Goal: Information Seeking & Learning: Learn about a topic

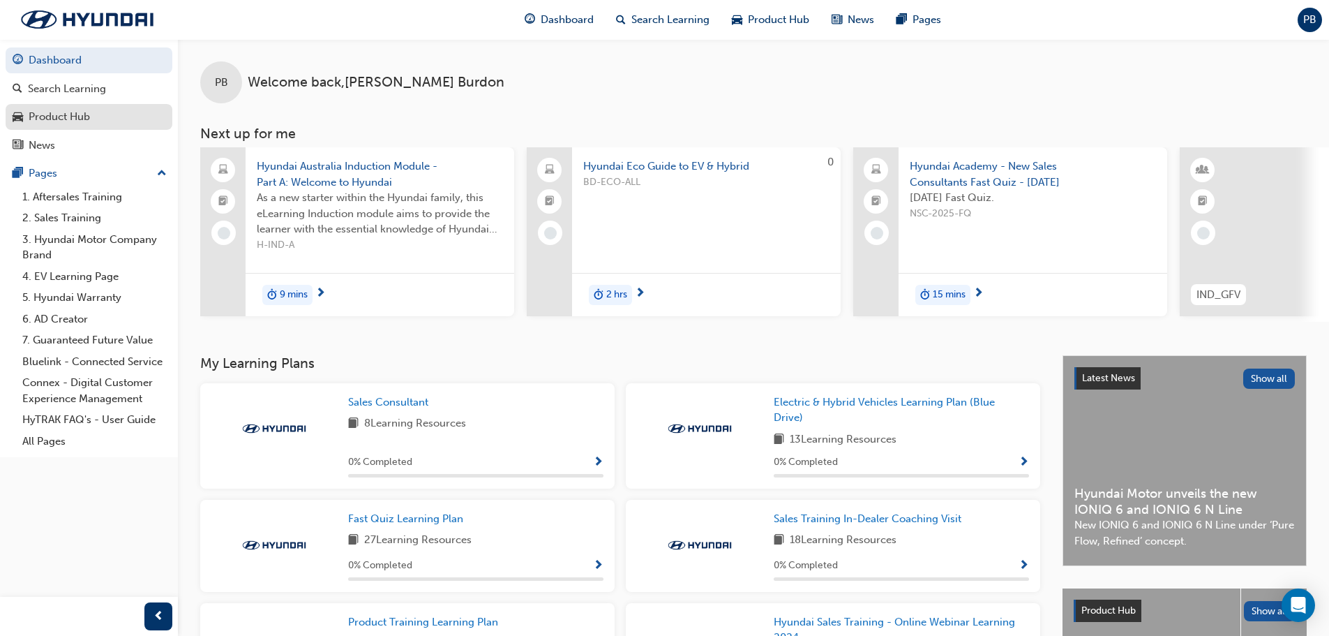
click at [88, 120] on div "Product Hub" at bounding box center [59, 117] width 61 height 16
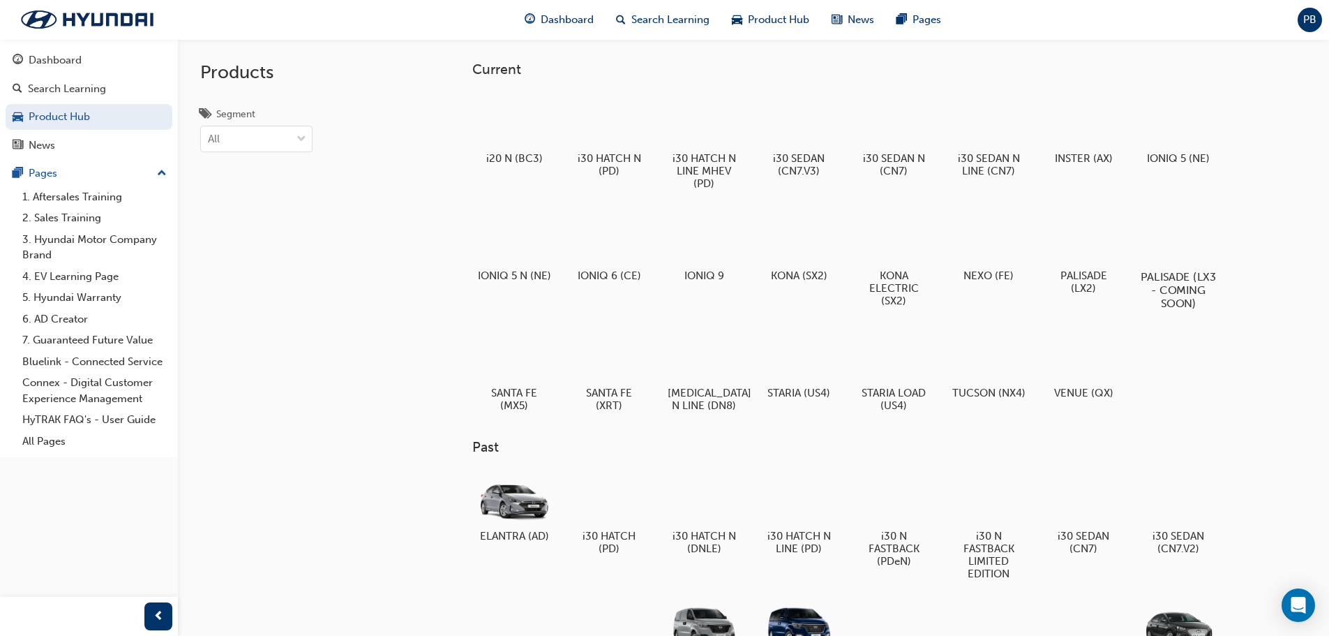
click at [1209, 245] on div at bounding box center [1178, 237] width 77 height 56
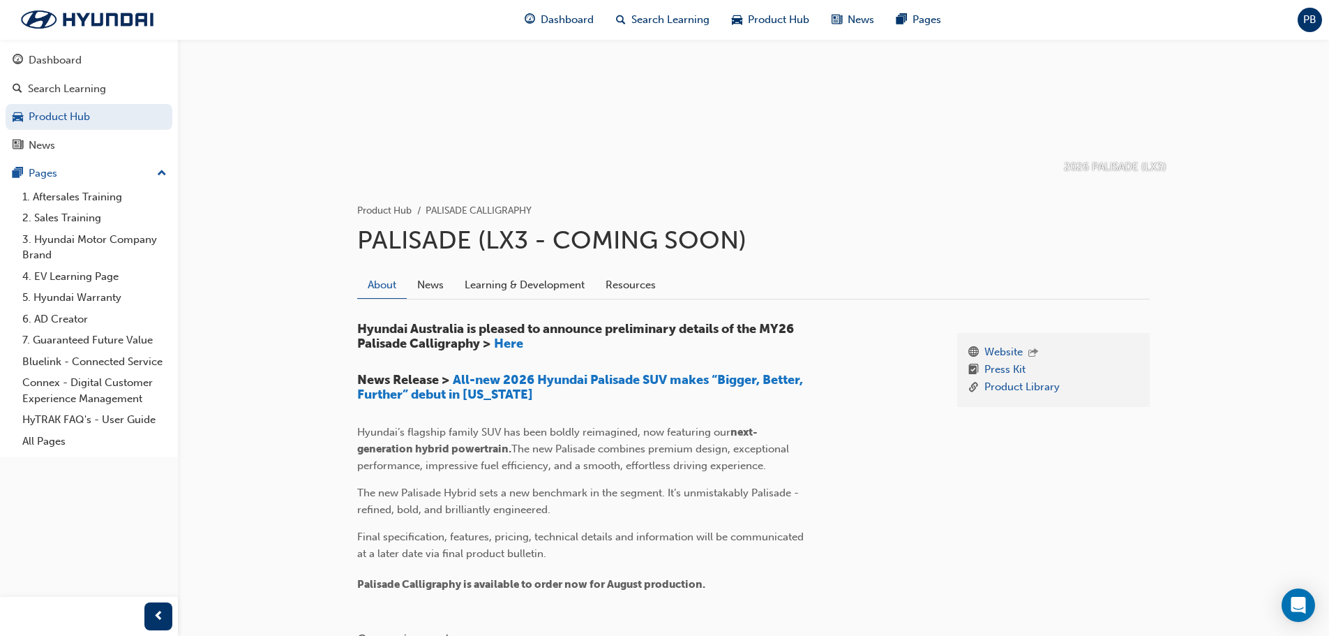
scroll to position [140, 0]
click at [558, 379] on span "All-new 2026 Hyundai Palisade SUV makes “Bigger, Better, Further” debut in [US_…" at bounding box center [581, 386] width 449 height 31
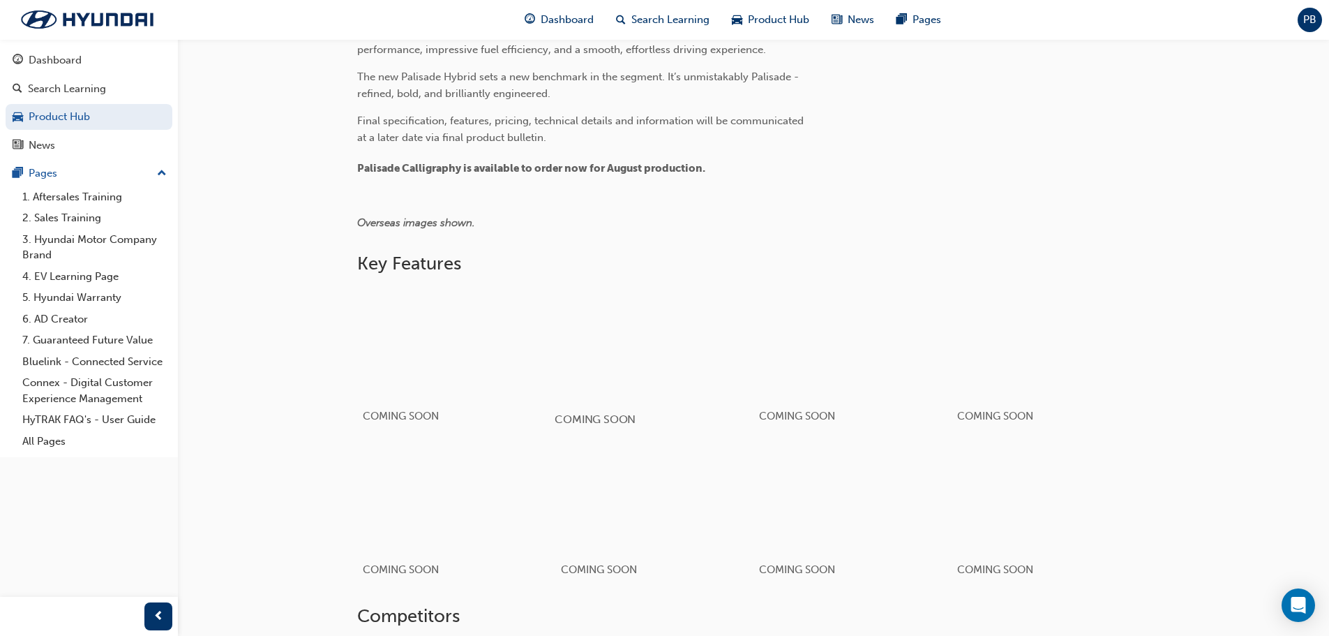
scroll to position [558, 0]
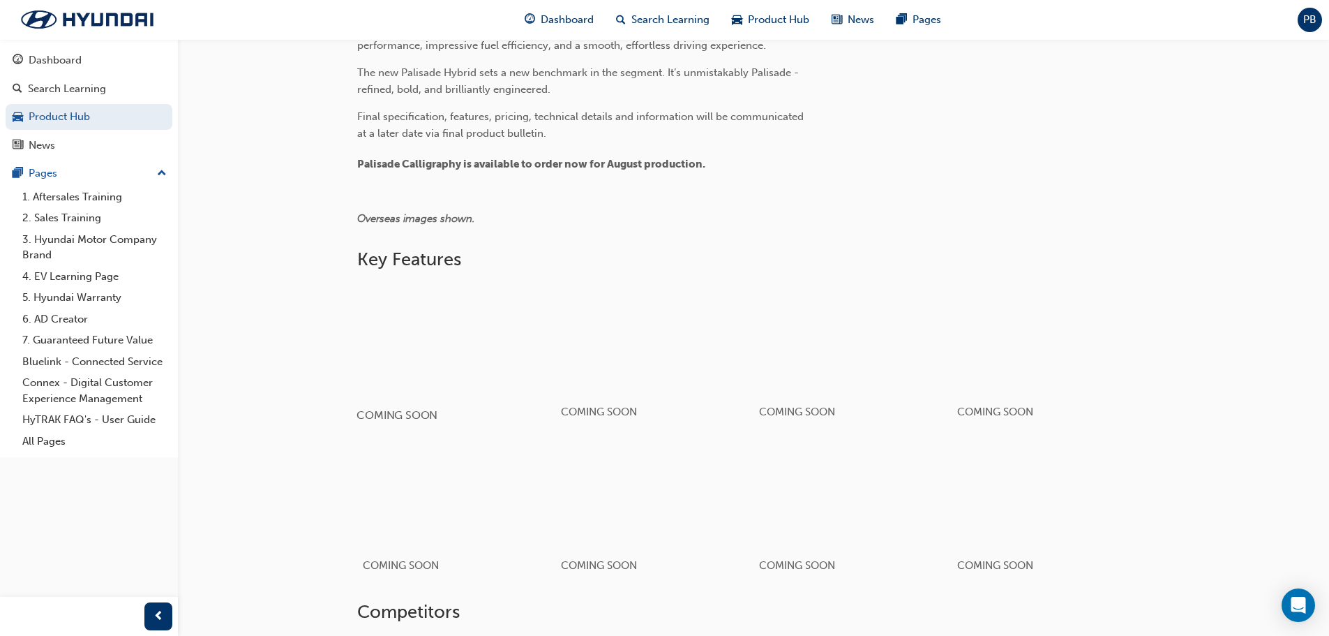
click at [520, 357] on div "button" at bounding box center [456, 339] width 199 height 112
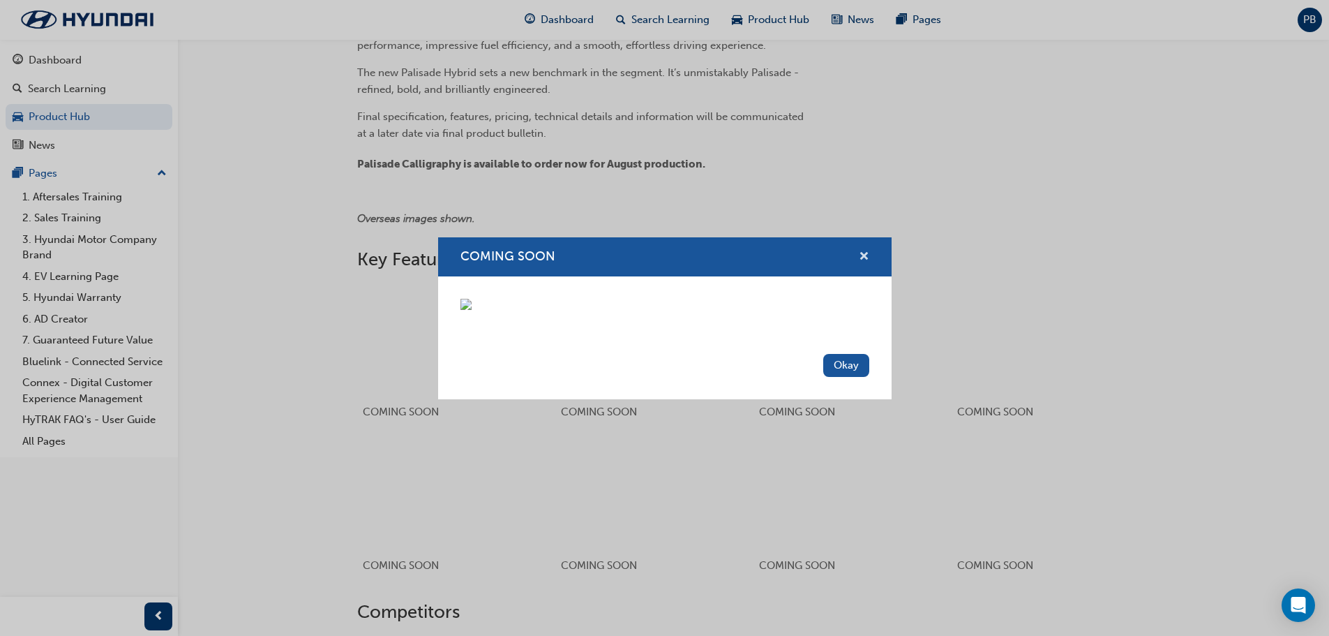
click at [860, 251] on span "cross-icon" at bounding box center [864, 257] width 10 height 13
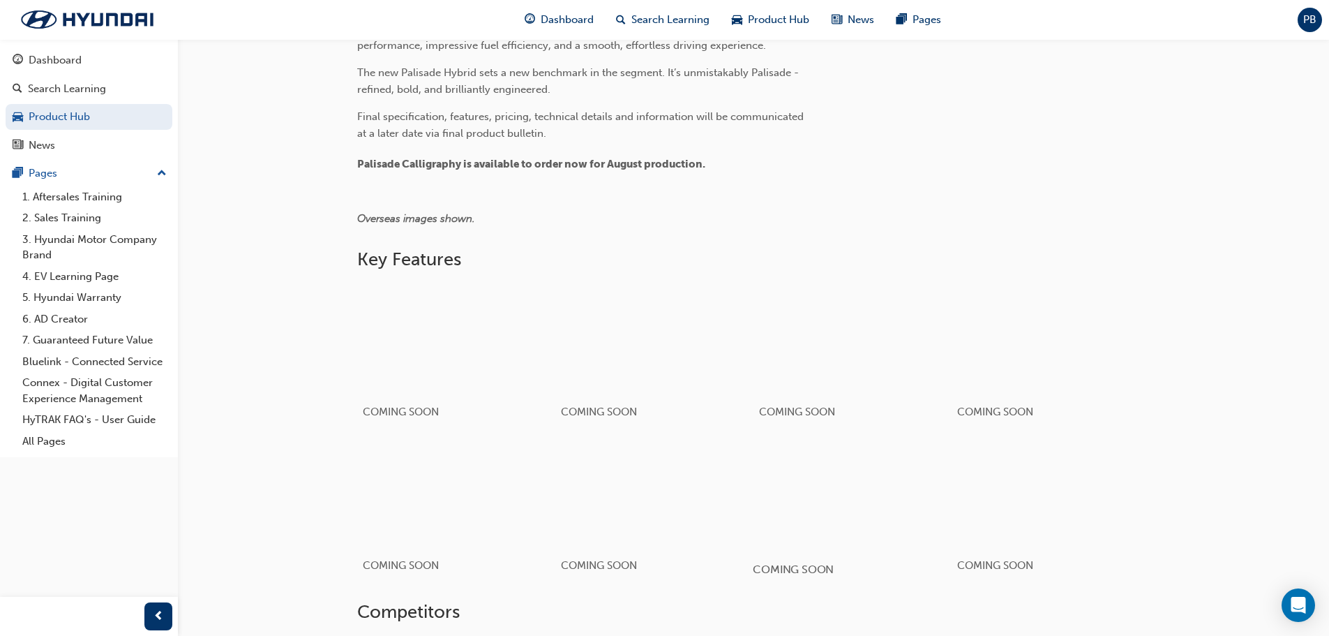
click at [849, 463] on div "button" at bounding box center [852, 493] width 199 height 112
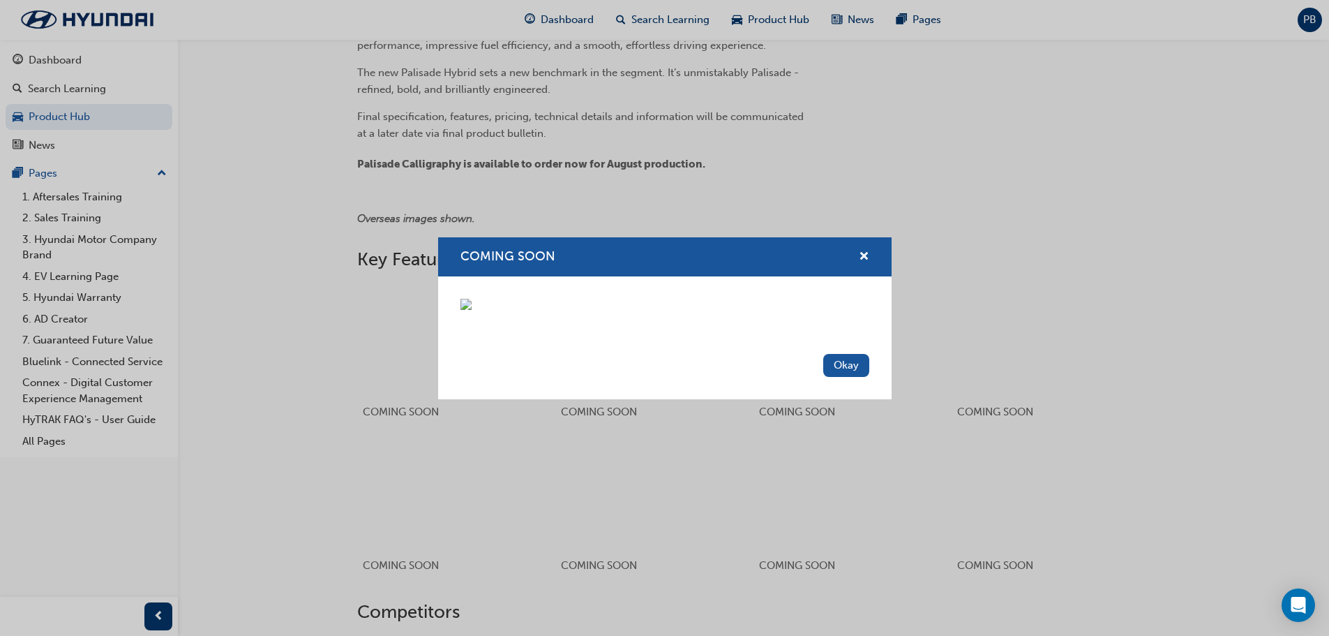
click at [857, 248] on div "COMING SOON" at bounding box center [859, 256] width 22 height 17
click at [848, 248] on div "COMING SOON" at bounding box center [859, 256] width 22 height 17
click at [862, 251] on span "cross-icon" at bounding box center [864, 257] width 10 height 13
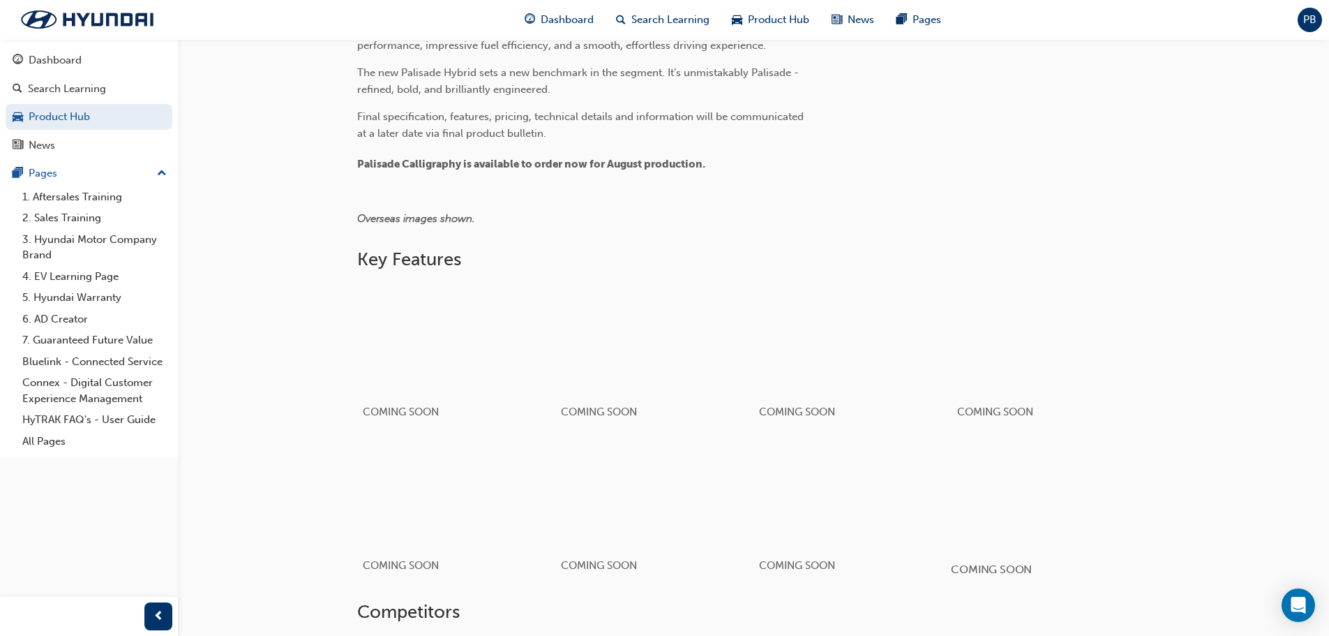
click at [1043, 516] on div "button" at bounding box center [1050, 493] width 199 height 112
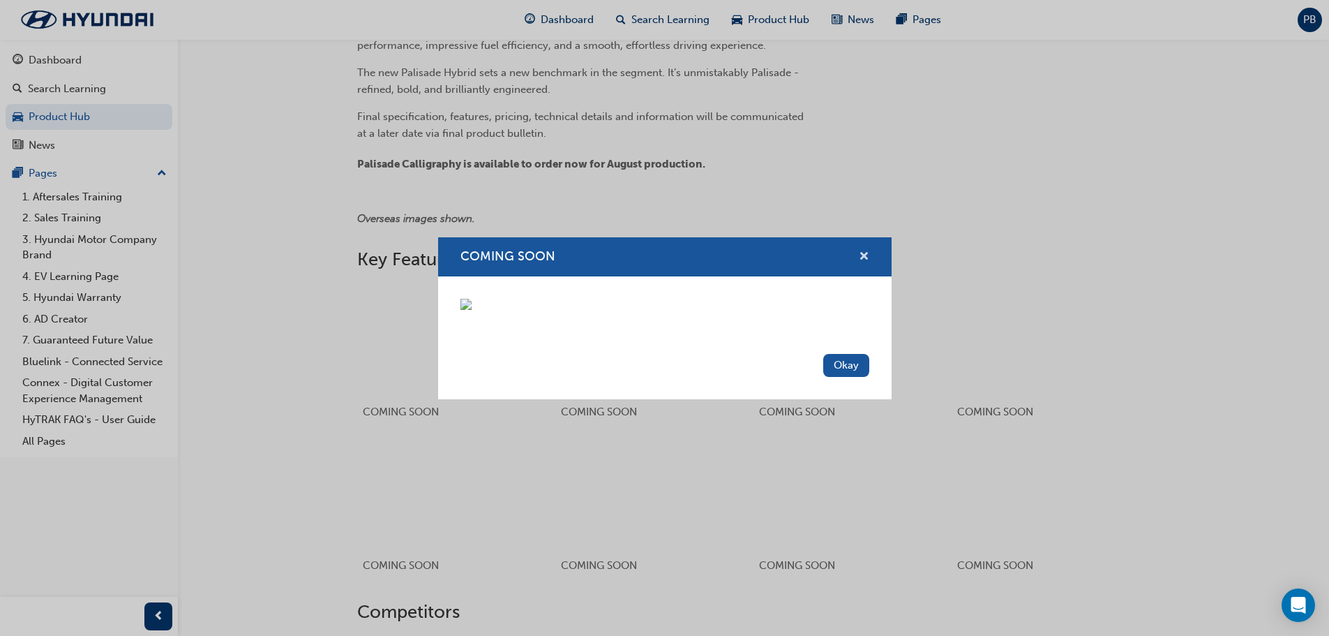
click at [861, 251] on span "cross-icon" at bounding box center [864, 257] width 10 height 13
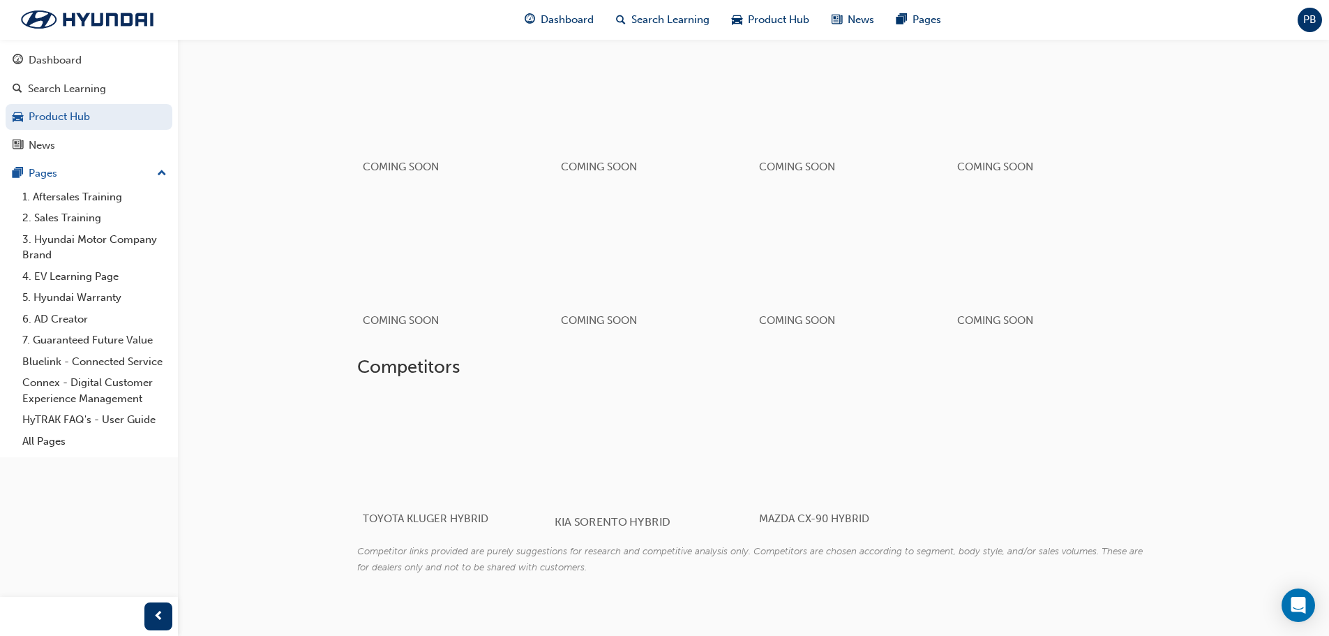
scroll to position [823, 0]
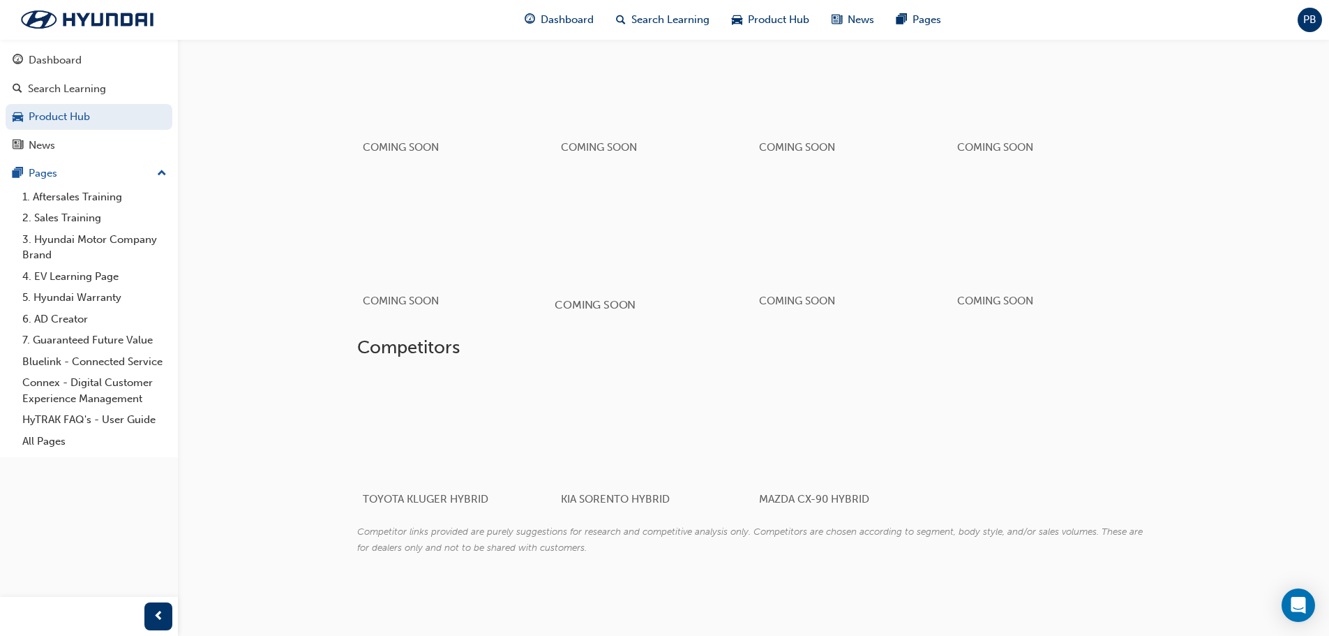
click at [679, 218] on div "button" at bounding box center [654, 228] width 199 height 112
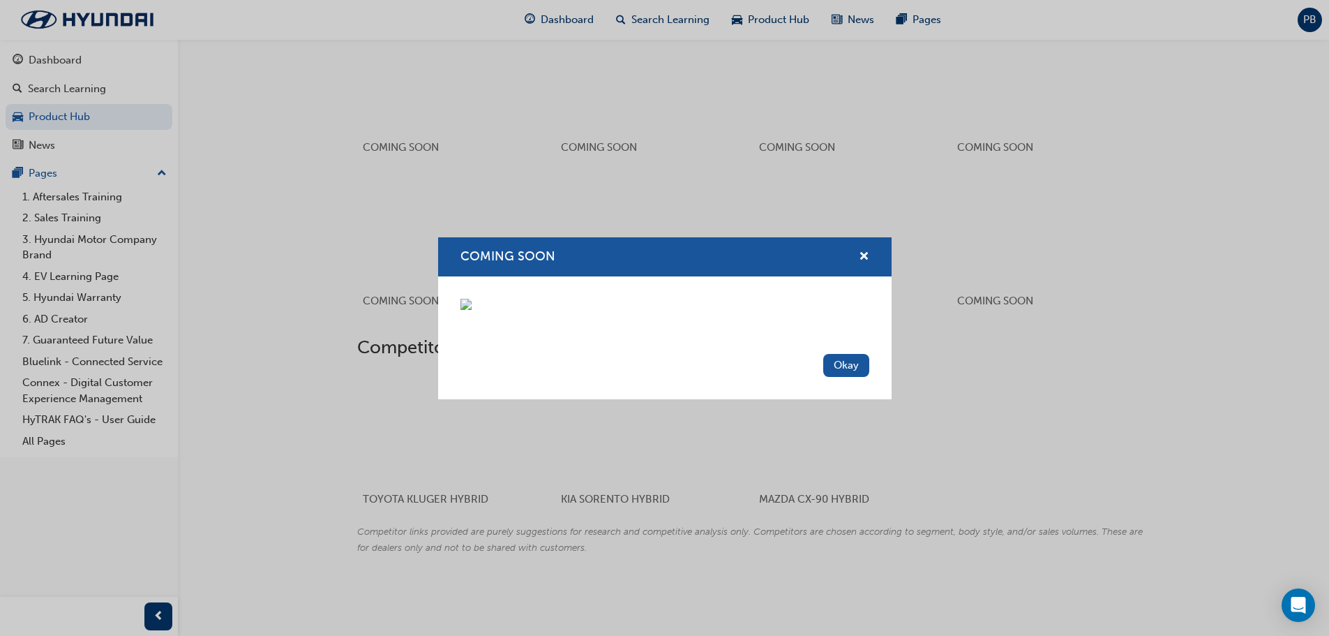
click at [874, 237] on div "COMING SOON" at bounding box center [665, 257] width 454 height 40
click at [870, 237] on div "COMING SOON" at bounding box center [665, 257] width 454 height 40
click at [868, 251] on span "cross-icon" at bounding box center [864, 257] width 10 height 13
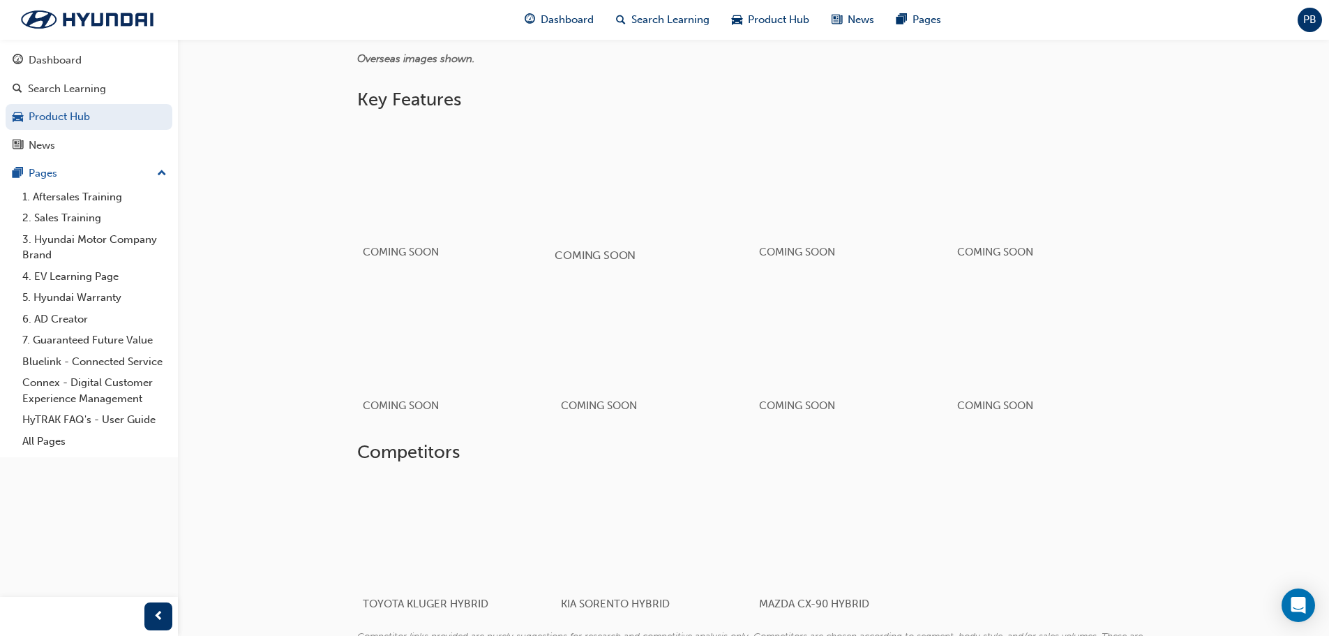
scroll to position [613, 0]
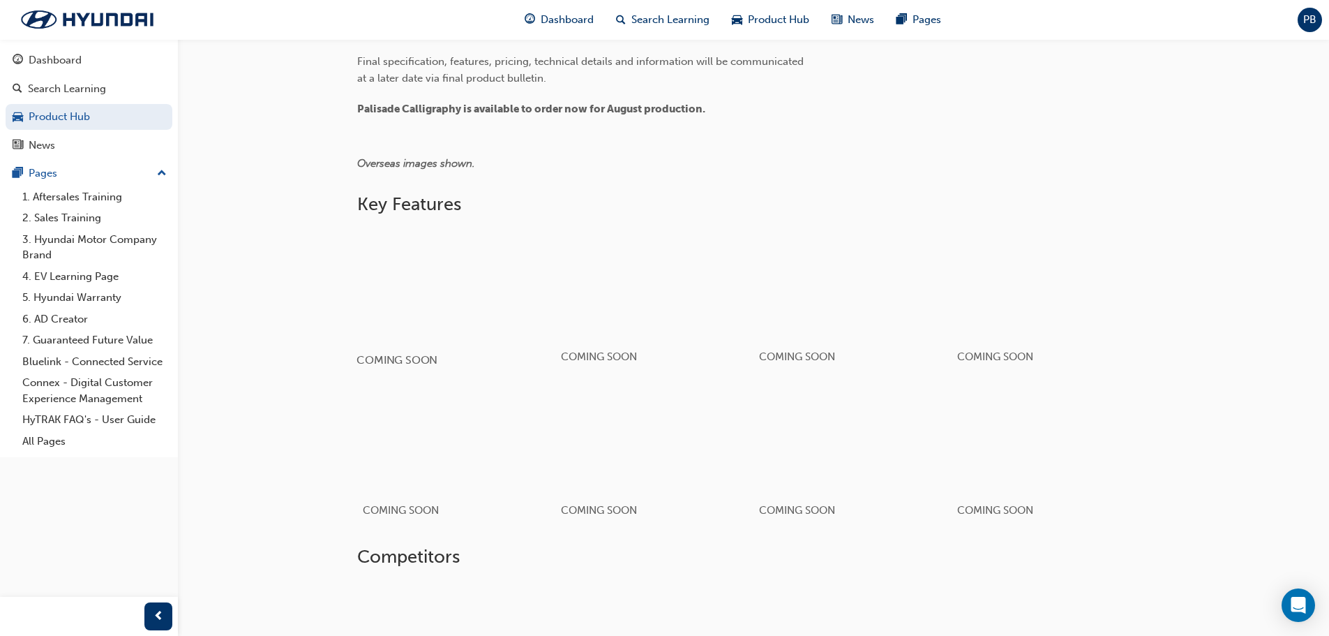
click at [521, 271] on div "button" at bounding box center [456, 284] width 199 height 112
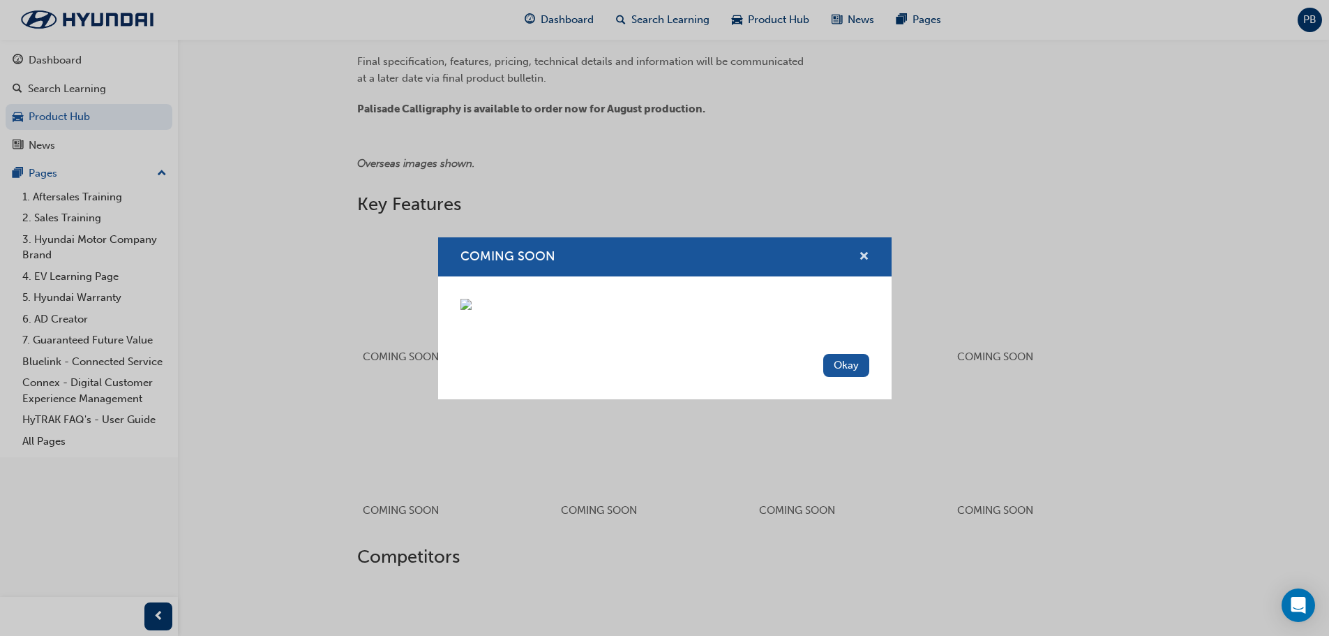
click at [860, 251] on span "cross-icon" at bounding box center [864, 257] width 10 height 13
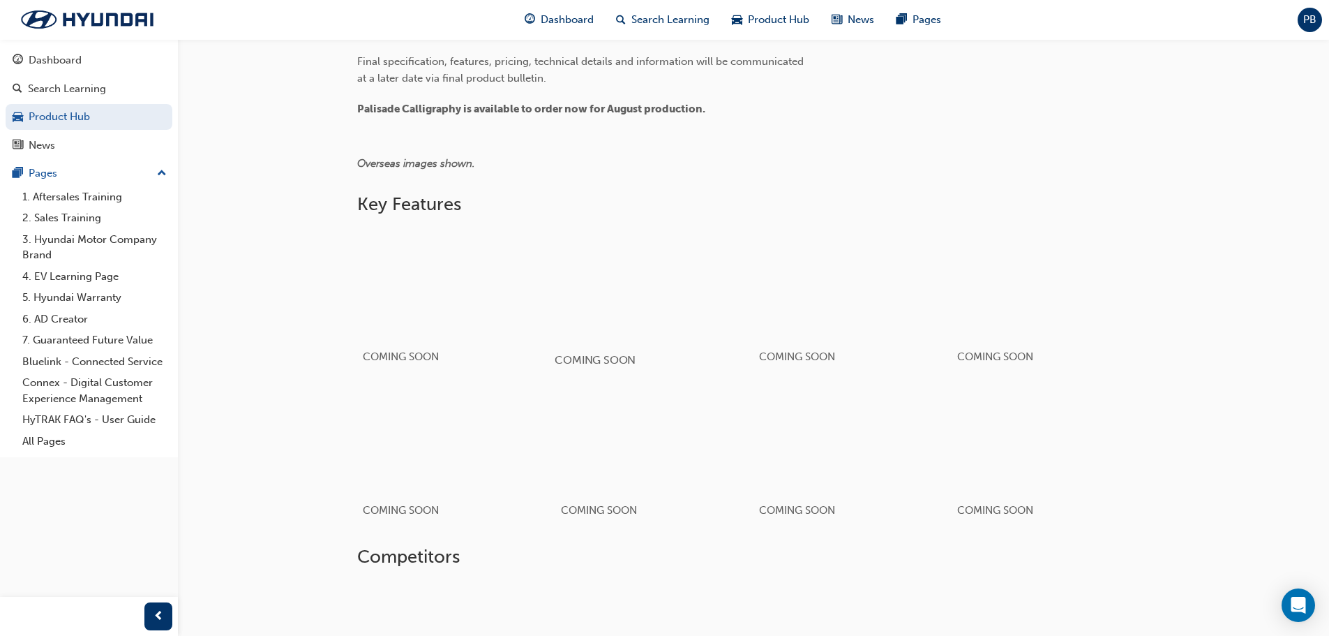
click at [678, 268] on div "button" at bounding box center [654, 284] width 199 height 112
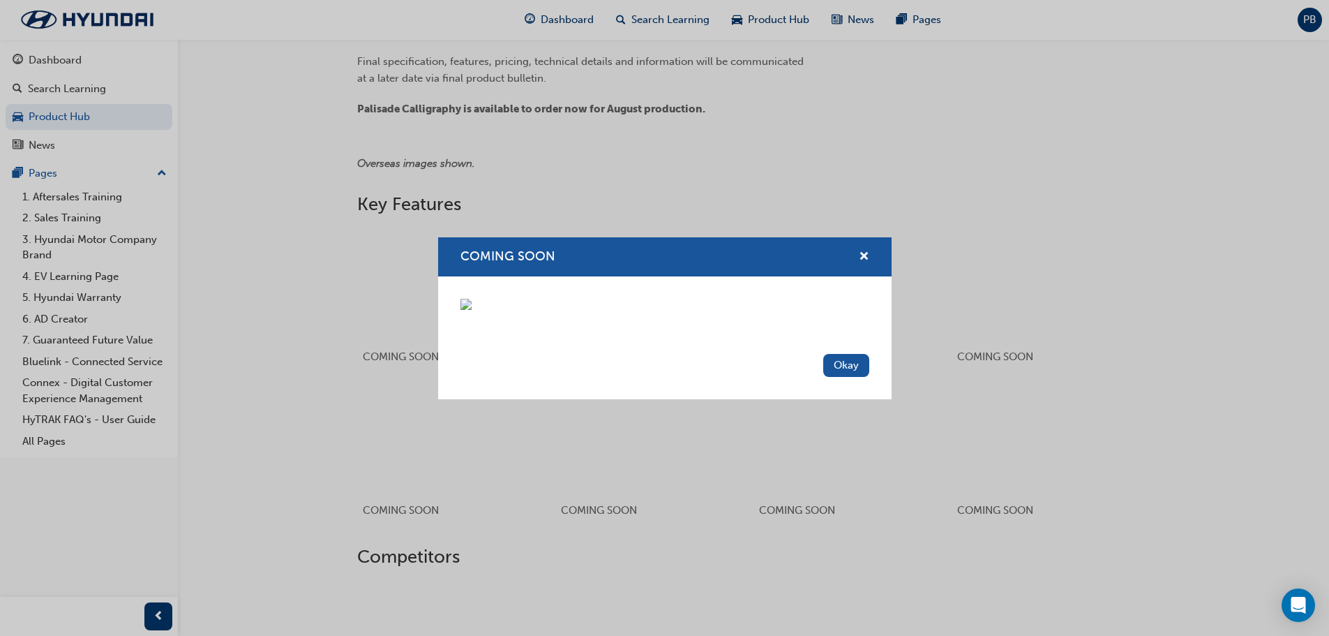
click at [870, 237] on div "COMING SOON" at bounding box center [665, 257] width 454 height 40
click at [859, 248] on button "COMING SOON" at bounding box center [864, 256] width 10 height 17
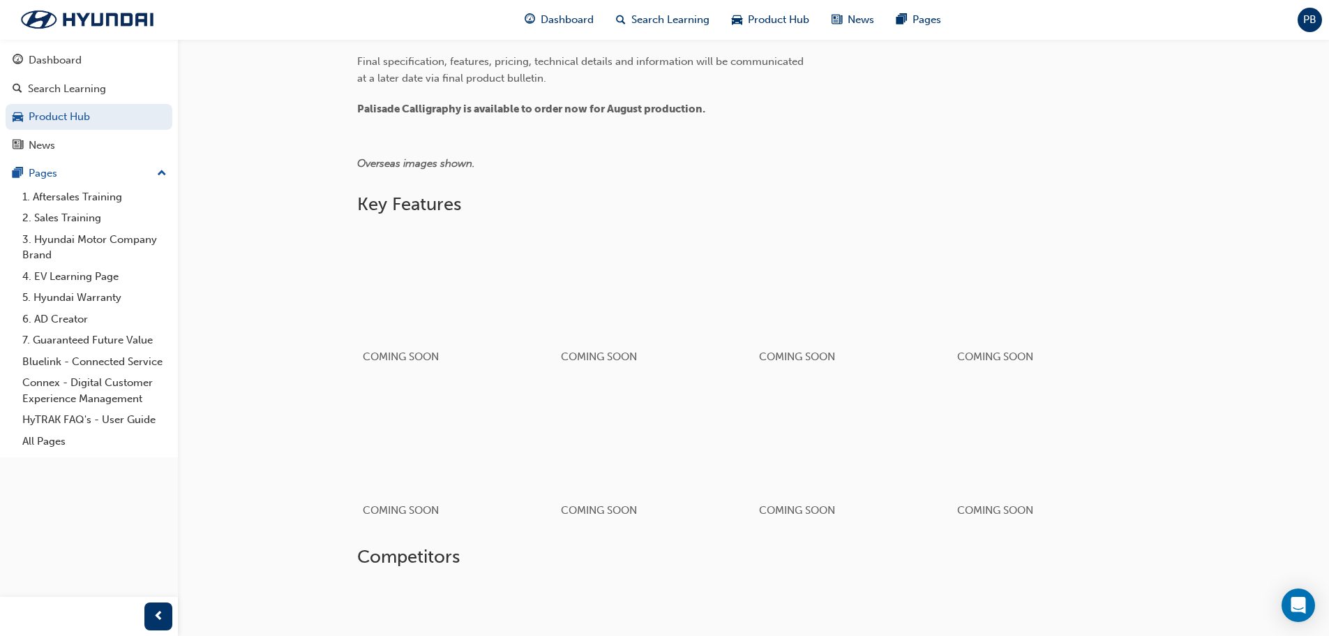
scroll to position [823, 0]
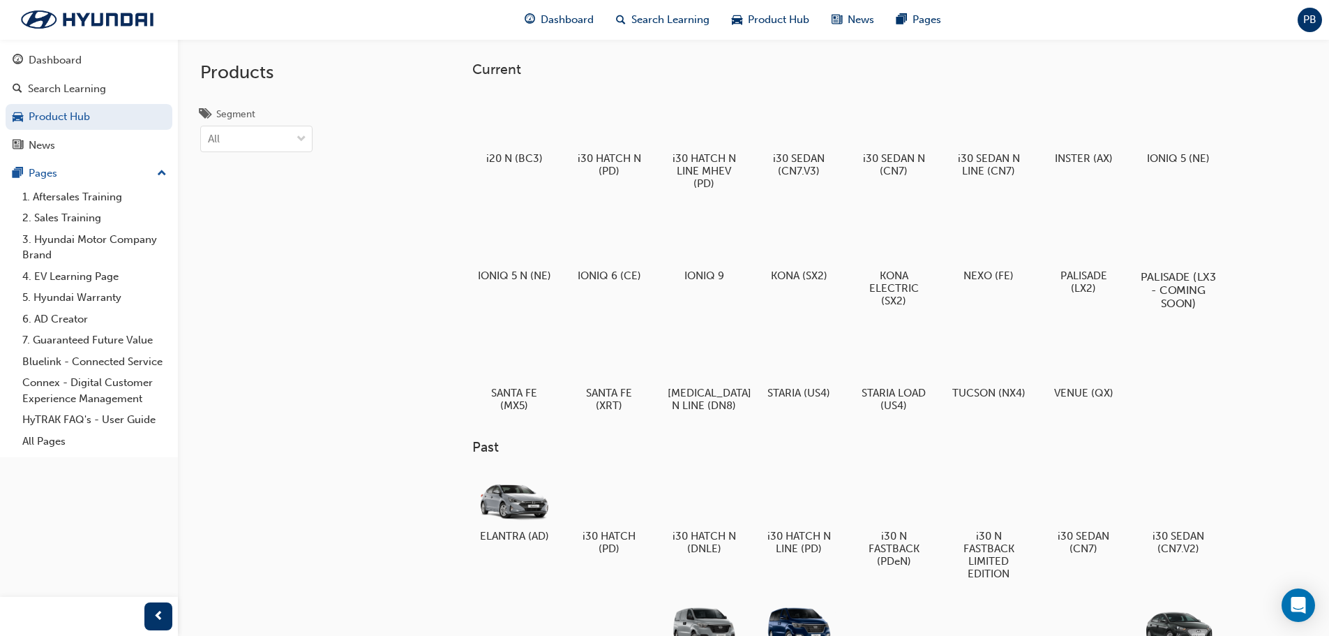
click at [1214, 249] on div at bounding box center [1178, 237] width 77 height 56
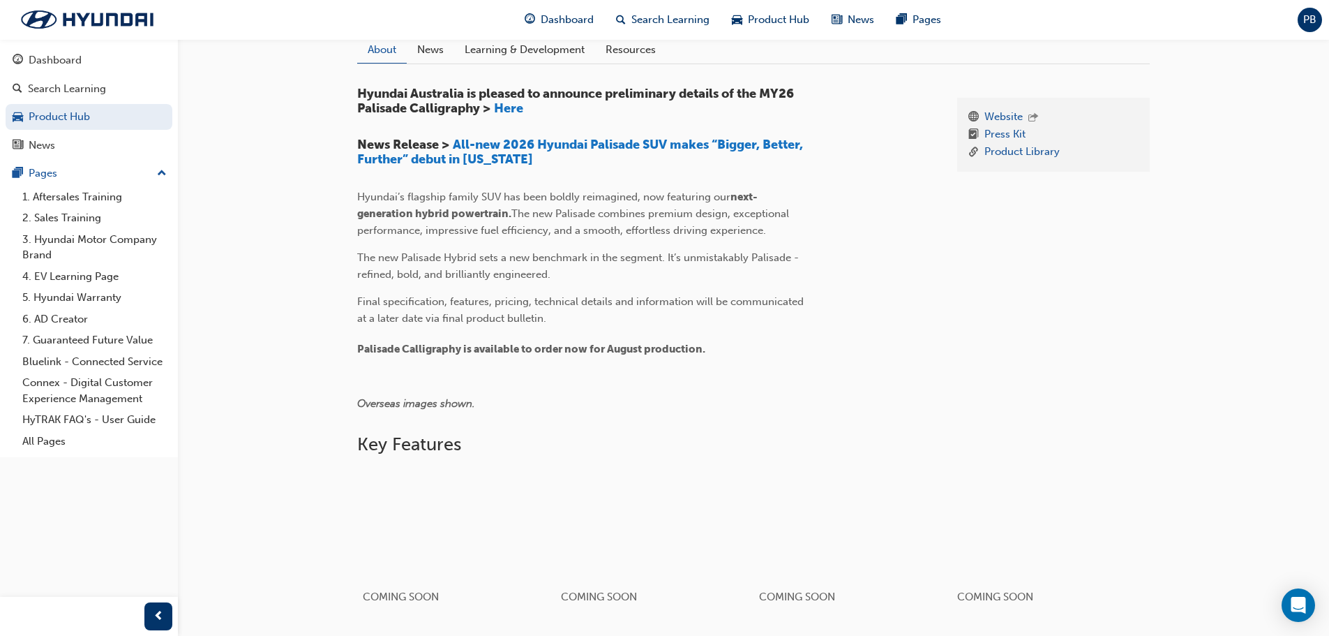
scroll to position [349, 0]
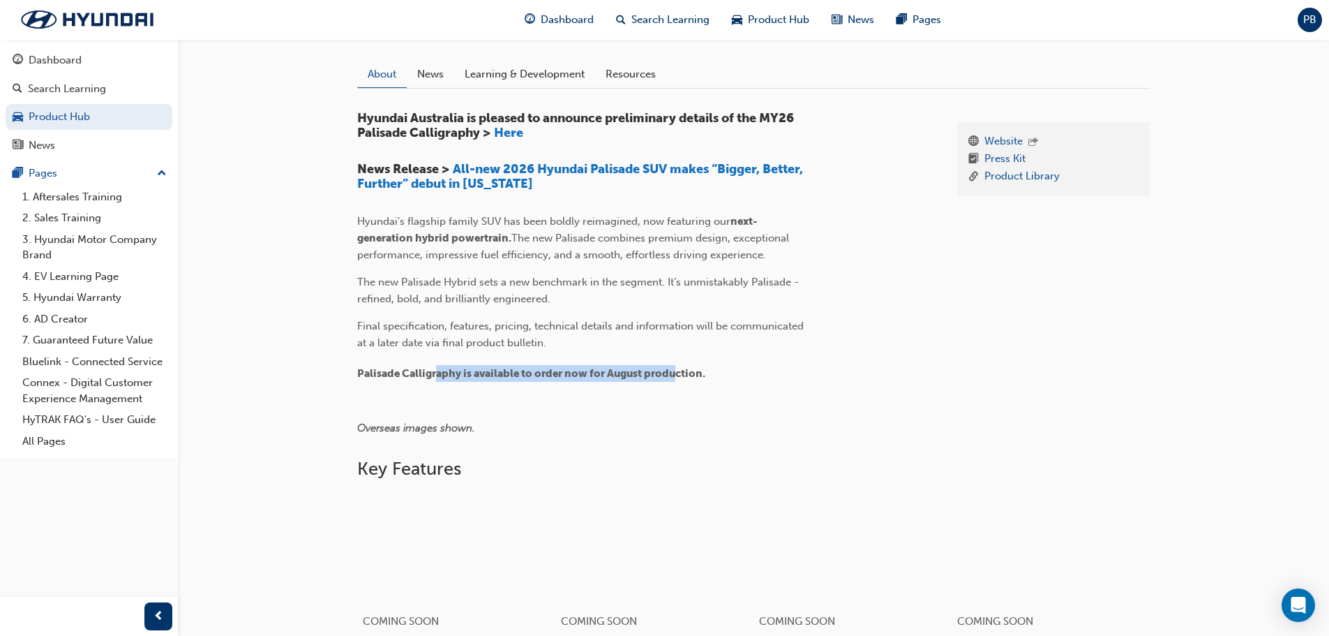
drag, startPoint x: 436, startPoint y: 371, endPoint x: 676, endPoint y: 368, distance: 240.1
click at [676, 368] on span "Palisade Calligraphy is available to order now for August production." at bounding box center [531, 373] width 348 height 13
click at [828, 350] on div "Hyundai Australia is pleased to announce preliminary details of the MY26 Palisa…" at bounding box center [646, 279] width 578 height 336
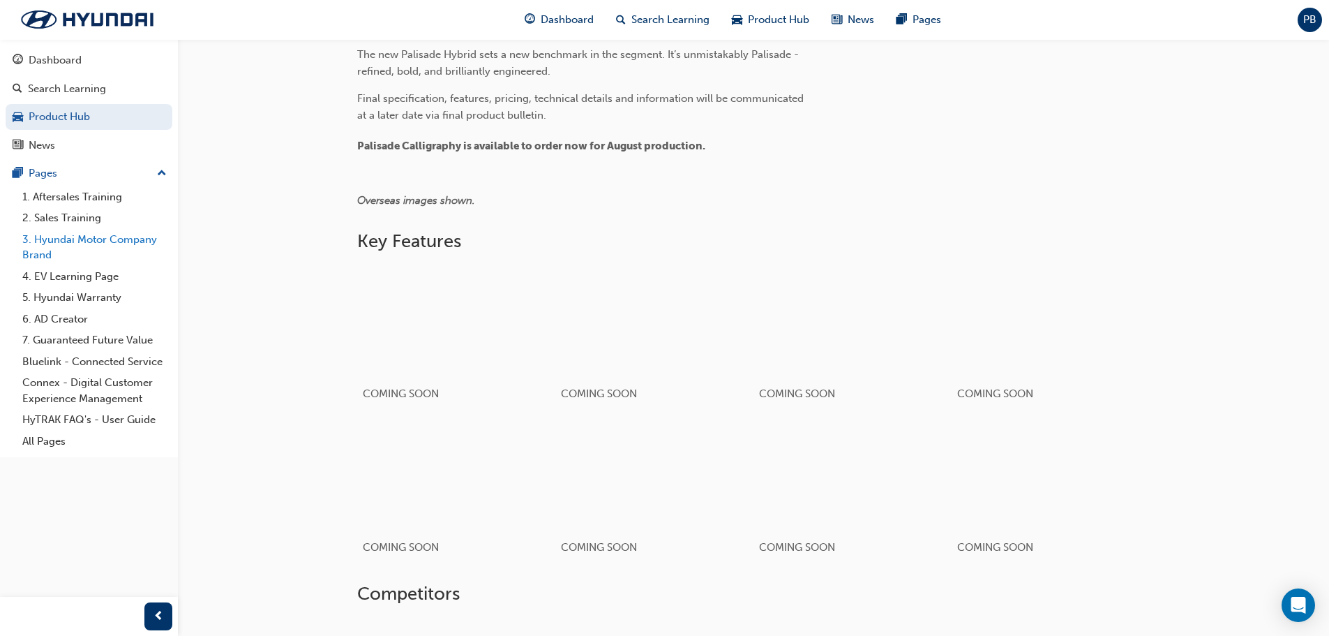
scroll to position [334, 0]
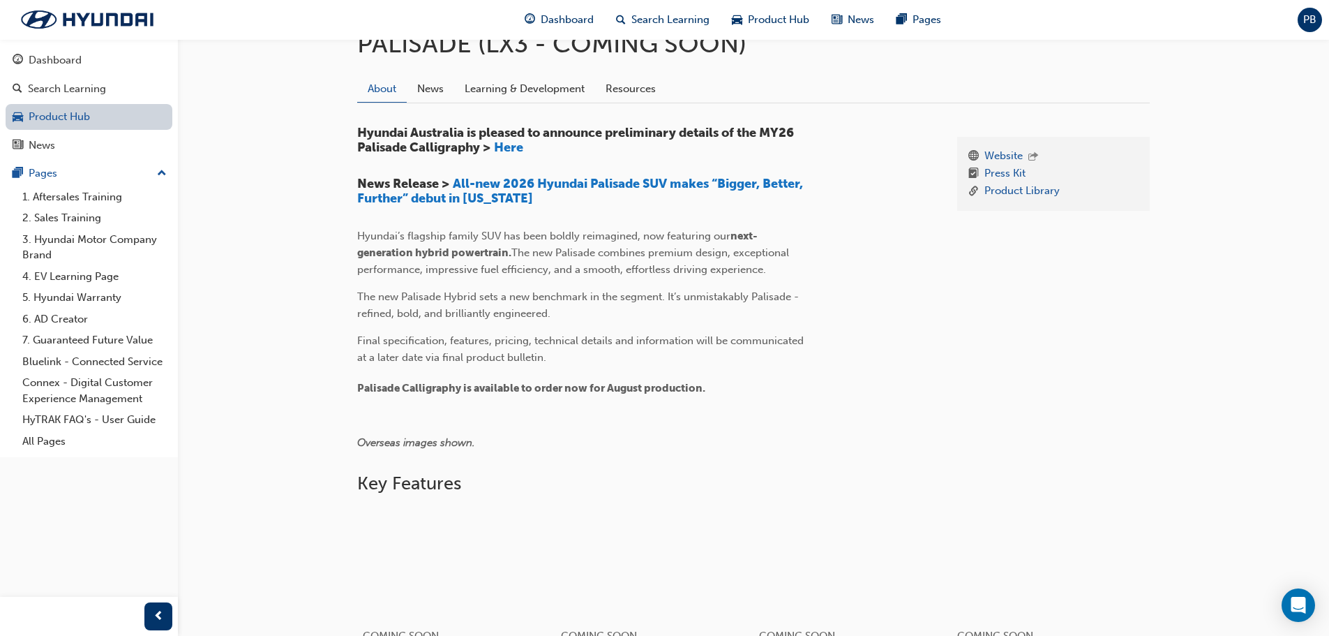
click at [73, 107] on link "Product Hub" at bounding box center [89, 117] width 167 height 26
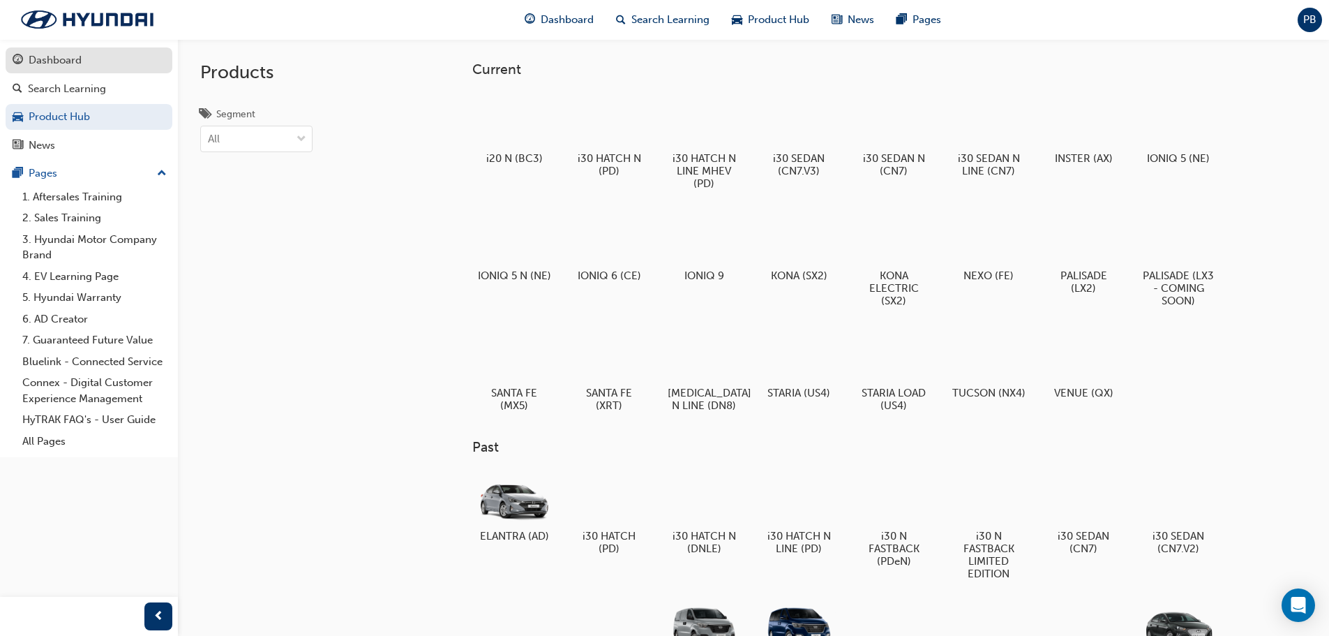
click at [92, 60] on div "Dashboard" at bounding box center [89, 60] width 153 height 17
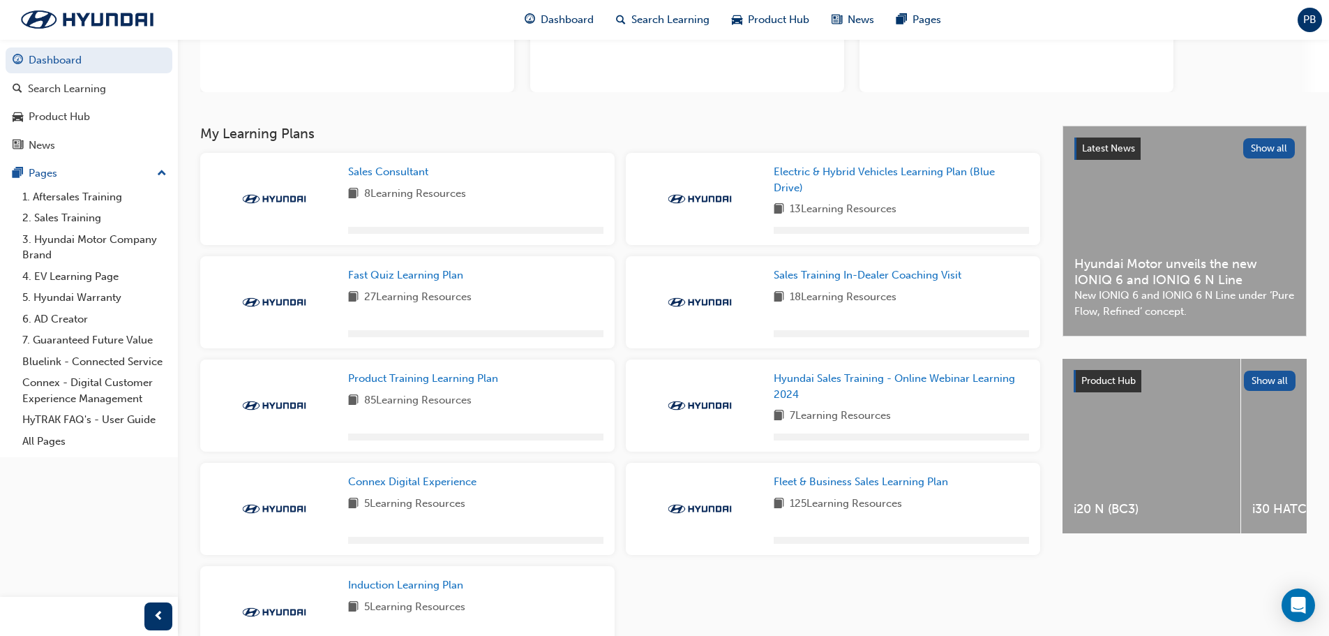
scroll to position [209, 0]
